Goal: Communication & Community: Answer question/provide support

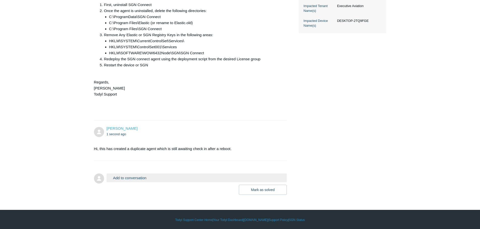
scroll to position [203, 0]
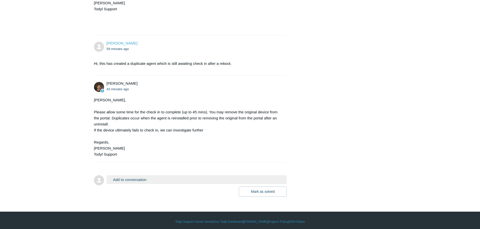
scroll to position [278, 0]
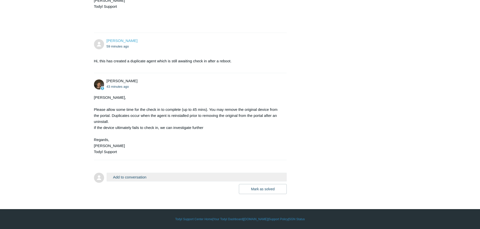
click at [206, 134] on div "[PERSON_NAME], Please allow some time for the check in to complete (up to 45 mi…" at bounding box center [188, 125] width 188 height 60
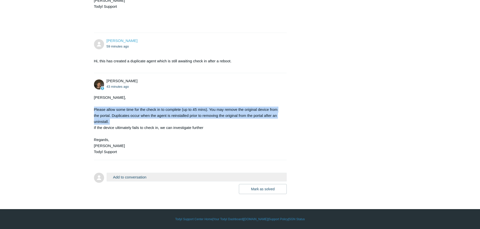
click at [206, 134] on div "[PERSON_NAME], Please allow some time for the check in to complete (up to 45 mi…" at bounding box center [188, 125] width 188 height 60
click at [206, 134] on div "Anastasia, Please allow some time for the check in to complete (up to 45 mins).…" at bounding box center [188, 125] width 188 height 60
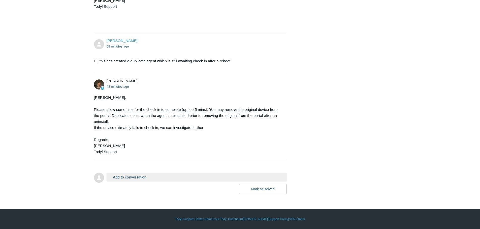
click at [206, 140] on div "Anastasia, Please allow some time for the check in to complete (up to 45 mins).…" at bounding box center [188, 125] width 188 height 60
click at [206, 151] on div "Anastasia, Please allow some time for the check in to complete (up to 45 mins).…" at bounding box center [188, 125] width 188 height 60
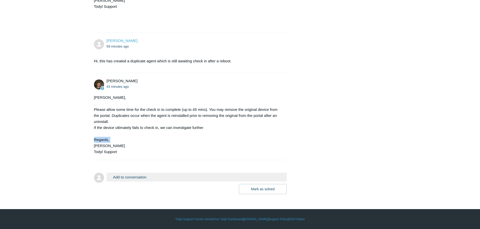
click at [206, 151] on div "Anastasia, Please allow some time for the check in to complete (up to 45 mins).…" at bounding box center [188, 125] width 188 height 60
click at [206, 155] on div "Anastasia, Please allow some time for the check in to complete (up to 45 mins).…" at bounding box center [188, 125] width 188 height 60
click at [207, 160] on li "Andy Paull 43 minutes ago Anastasia, Please allow some time for the check in to…" at bounding box center [190, 116] width 193 height 87
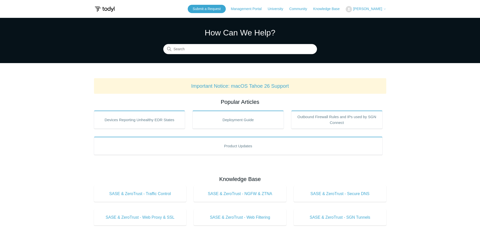
click at [383, 8] on icon at bounding box center [384, 9] width 3 height 3
click at [374, 19] on link "My Support Requests" at bounding box center [370, 19] width 49 height 9
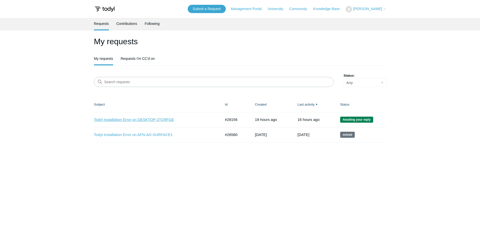
click at [168, 120] on link "Todyl Installation Error on DESKTOP-2TQ9FGE" at bounding box center [154, 120] width 120 height 6
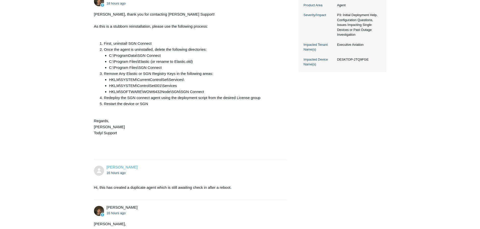
scroll to position [290, 0]
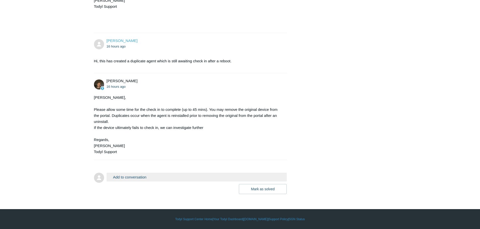
click at [176, 172] on form "Add to conversation CC Add emails Drag files here or click to add a file Mark a…" at bounding box center [190, 179] width 193 height 29
click at [199, 169] on form "Add to conversation CC Add emails Drag files here or click to add a file Mark a…" at bounding box center [190, 179] width 193 height 29
click at [182, 176] on button "Add to conversation" at bounding box center [197, 177] width 180 height 9
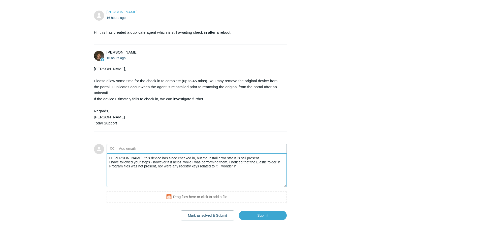
scroll to position [315, 0]
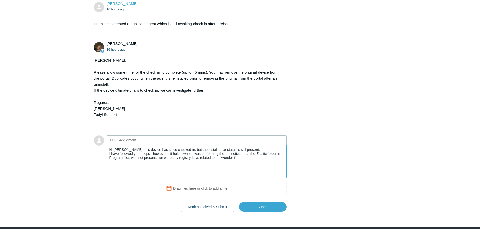
click at [269, 170] on textarea "Hi Andy, this device has since checked in, but the install error status is stil…" at bounding box center [197, 162] width 180 height 34
type textarea "Hi Andy, this device has since checked in, but the install error status is stil…"
click at [251, 212] on span "Submit" at bounding box center [261, 205] width 52 height 13
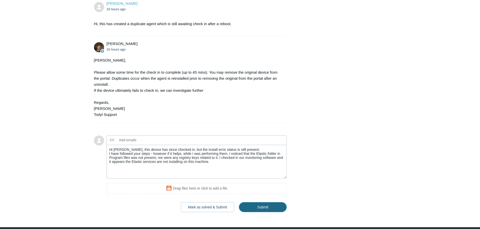
click at [253, 213] on input "Submit" at bounding box center [263, 207] width 48 height 10
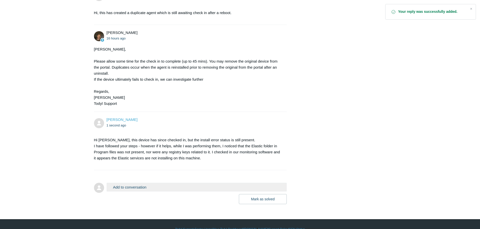
scroll to position [327, 0]
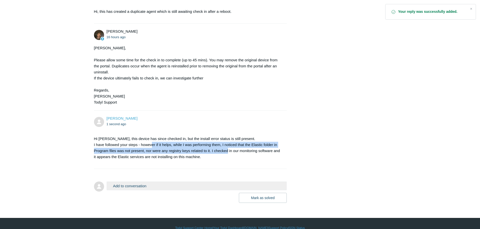
drag, startPoint x: 195, startPoint y: 164, endPoint x: 227, endPoint y: 166, distance: 32.0
click at [227, 160] on p "Hi Andy, this device has since checked in, but the install error status is stil…" at bounding box center [188, 148] width 188 height 24
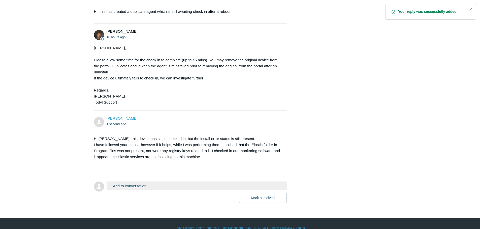
scroll to position [201, 0]
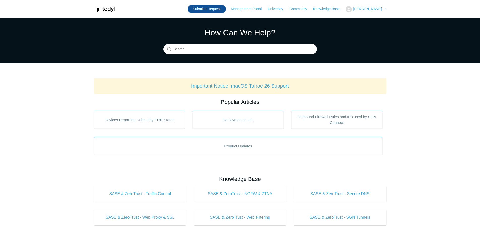
click at [206, 12] on link "Submit a Request" at bounding box center [207, 9] width 38 height 8
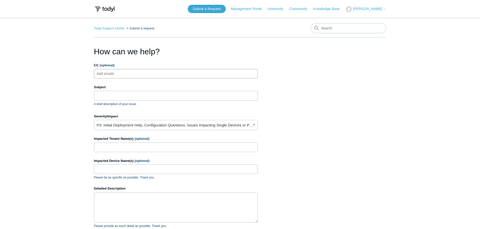
click at [160, 72] on ul "Add emails" at bounding box center [176, 73] width 164 height 9
click at [152, 91] on input "Subject" at bounding box center [176, 96] width 164 height 10
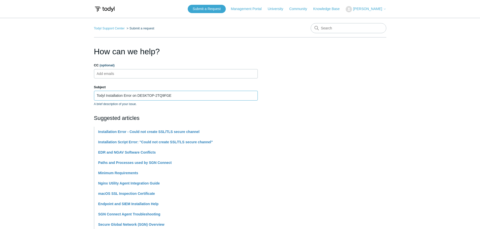
drag, startPoint x: 179, startPoint y: 94, endPoint x: 138, endPoint y: 95, distance: 40.0
click at [138, 95] on input "Todyl Installation Error on DESKTOP-2TQ9FGE" at bounding box center [176, 96] width 164 height 10
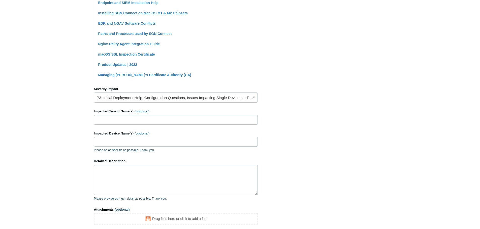
scroll to position [151, 0]
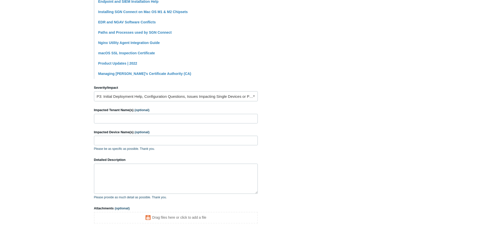
type input "Todyl Installation Error on ATW"
click at [152, 119] on input "Impacted Tenant Name(s) (optional)" at bounding box center [176, 119] width 164 height 10
type input "Executive Aviation"
click at [146, 141] on input "Impacted Device Name(s) (optional)" at bounding box center [176, 141] width 164 height 10
type input "ATW"
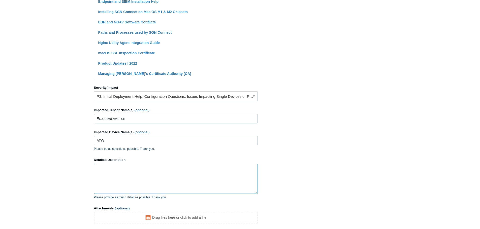
click at [189, 182] on textarea "Detailed Description" at bounding box center [176, 179] width 164 height 30
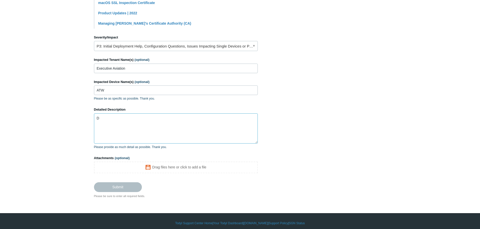
scroll to position [199, 0]
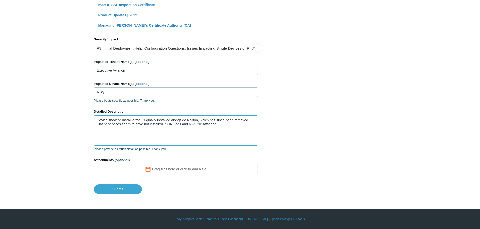
type textarea "Device showing install error. Originally installed alongside Norton, which has …"
